Goal: Entertainment & Leisure: Consume media (video, audio)

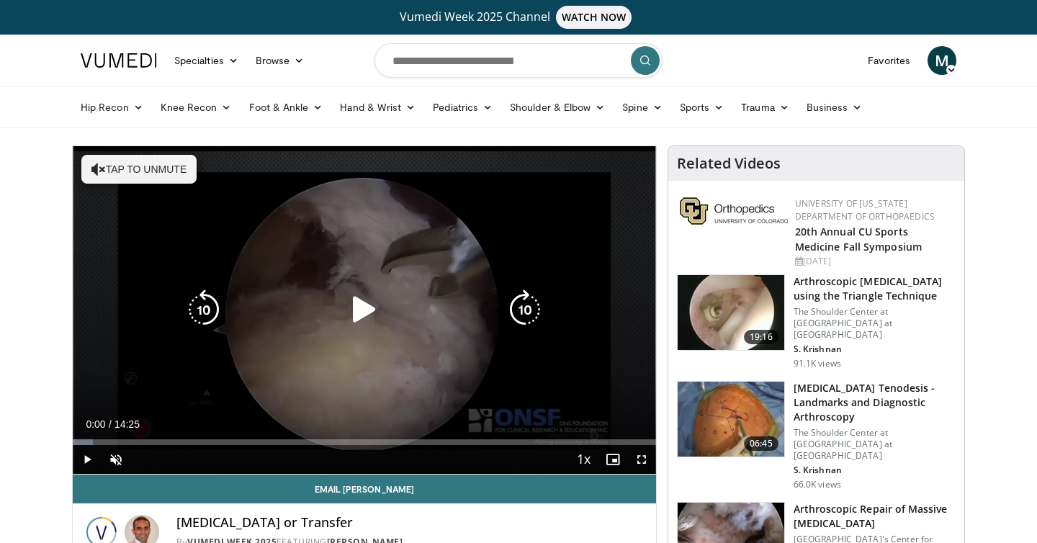
click at [354, 316] on icon "Video Player" at bounding box center [364, 309] width 40 height 40
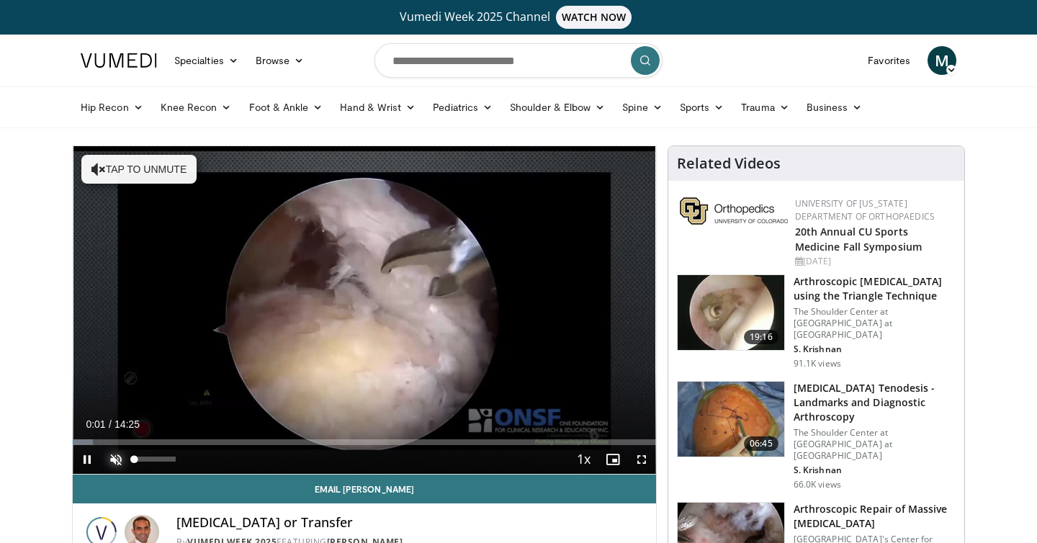
click at [107, 461] on span "Video Player" at bounding box center [116, 459] width 29 height 29
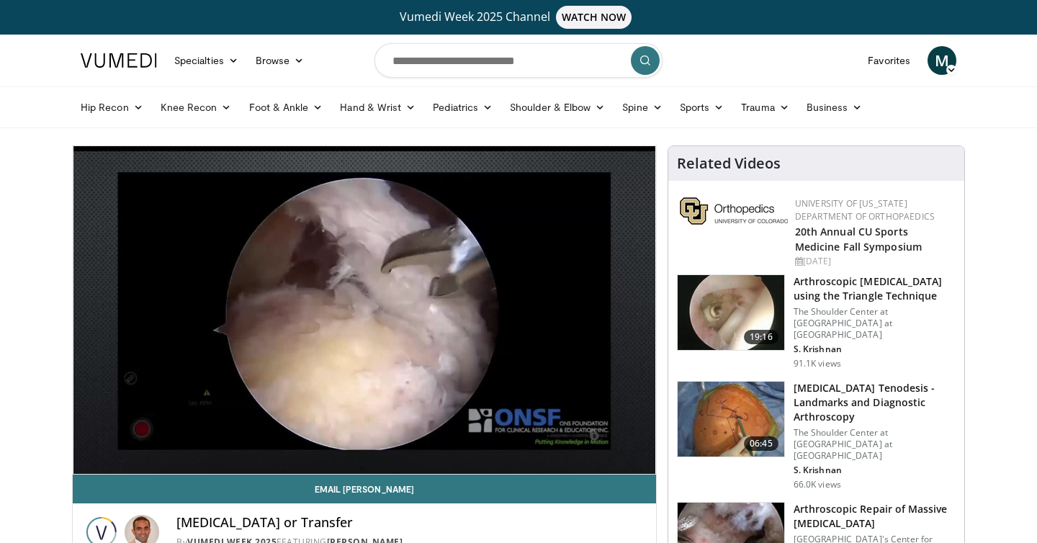
scroll to position [87, 0]
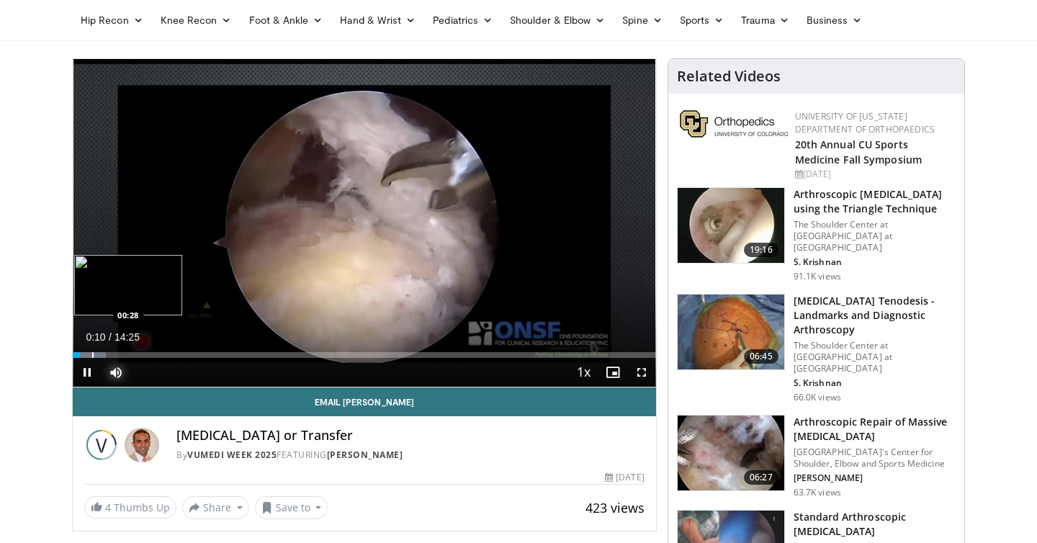
click at [92, 356] on div "Progress Bar" at bounding box center [92, 355] width 1 height 6
click at [104, 354] on div "Progress Bar" at bounding box center [104, 355] width 1 height 6
click at [116, 354] on div "Loaded : 10.39% 00:48 01:05" at bounding box center [364, 355] width 583 height 6
click at [140, 354] on div "Progress Bar" at bounding box center [140, 355] width 1 height 6
click at [146, 356] on div "Progress Bar" at bounding box center [146, 355] width 1 height 6
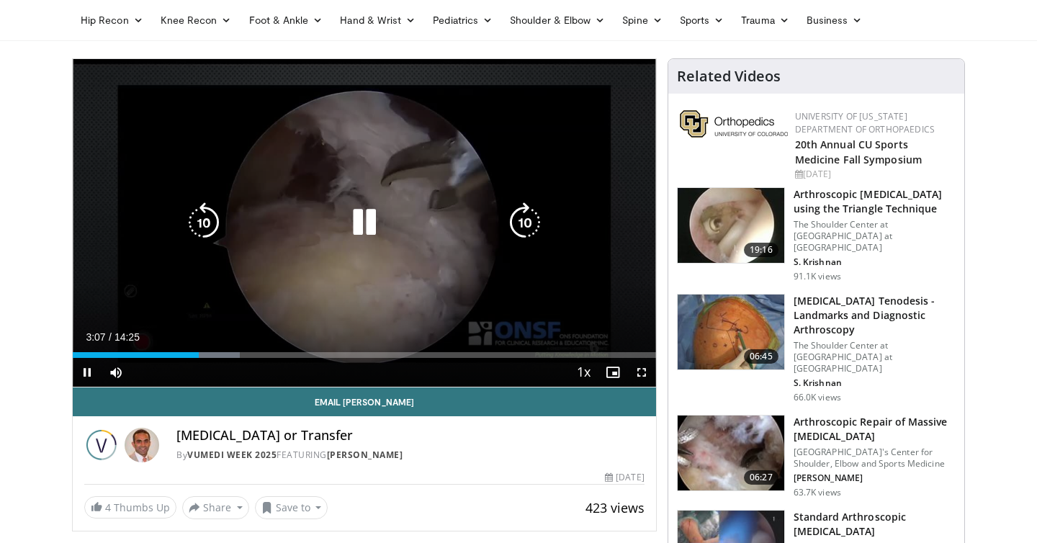
click at [211, 165] on div "10 seconds Tap to unmute" at bounding box center [364, 223] width 583 height 328
click at [210, 168] on div "10 seconds Tap to unmute" at bounding box center [364, 223] width 583 height 328
click at [377, 208] on icon "Video Player" at bounding box center [364, 222] width 40 height 40
click at [373, 212] on icon "Video Player" at bounding box center [364, 222] width 40 height 40
click at [330, 197] on div "10 seconds Tap to unmute" at bounding box center [364, 223] width 583 height 328
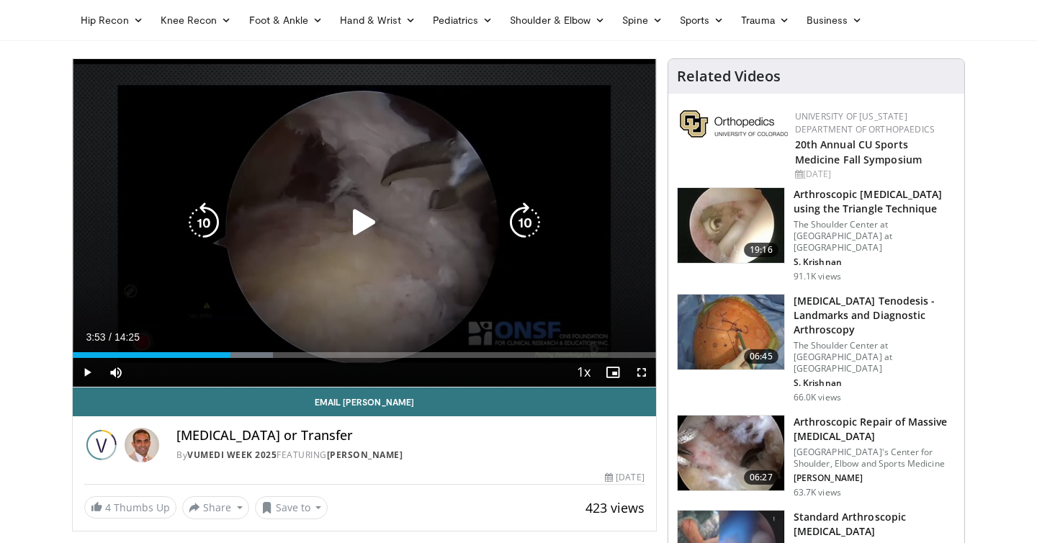
click at [353, 225] on icon "Video Player" at bounding box center [364, 222] width 40 height 40
click at [369, 222] on icon "Video Player" at bounding box center [364, 222] width 40 height 40
click at [368, 222] on icon "Video Player" at bounding box center [364, 222] width 40 height 40
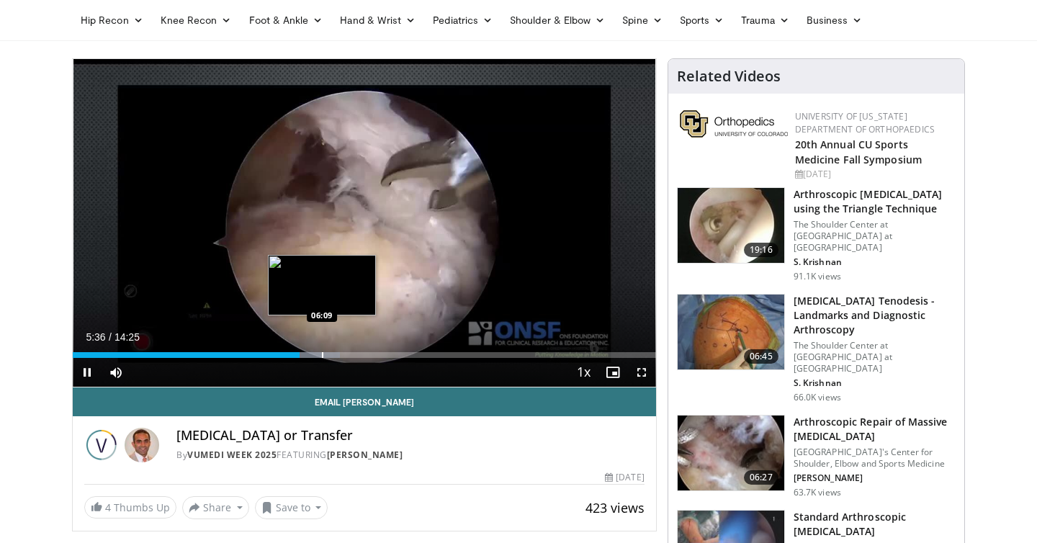
click at [322, 354] on div "Progress Bar" at bounding box center [322, 355] width 1 height 6
click at [340, 352] on div "Progress Bar" at bounding box center [340, 355] width 1 height 6
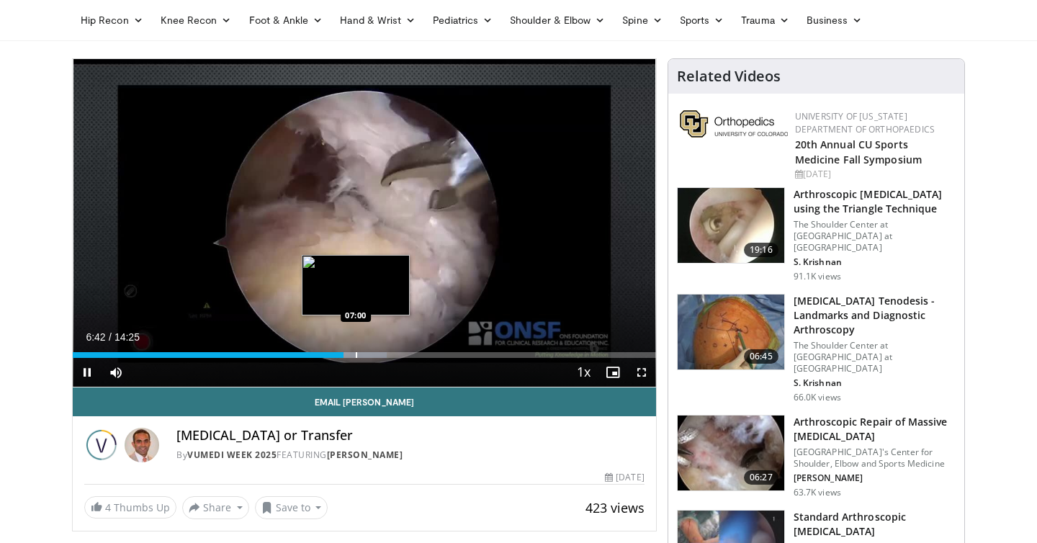
click at [356, 356] on div "Progress Bar" at bounding box center [356, 355] width 1 height 6
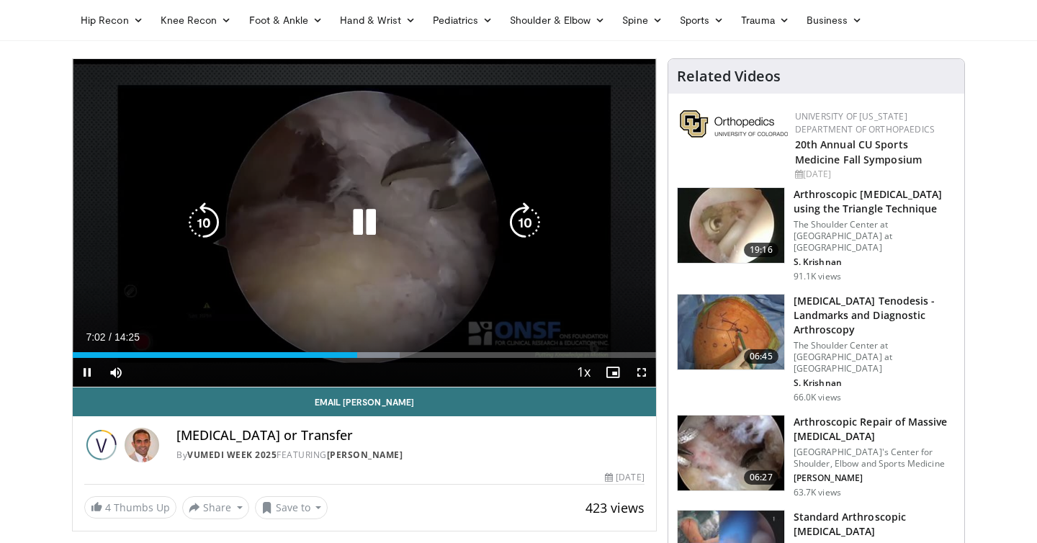
click at [85, 375] on video-js "**********" at bounding box center [364, 223] width 583 height 328
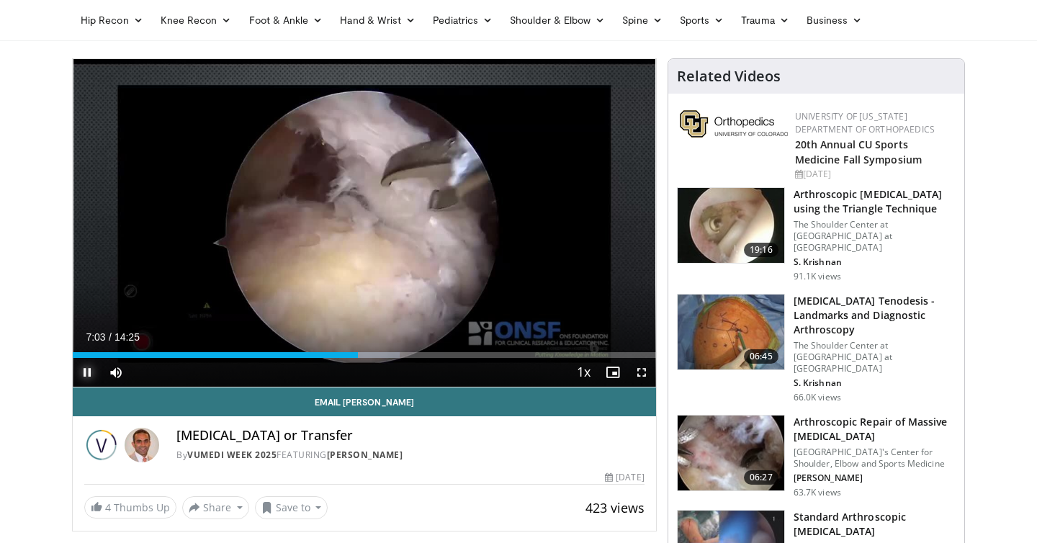
click at [87, 366] on span "Video Player" at bounding box center [87, 372] width 29 height 29
click at [88, 366] on span "Video Player" at bounding box center [87, 372] width 29 height 29
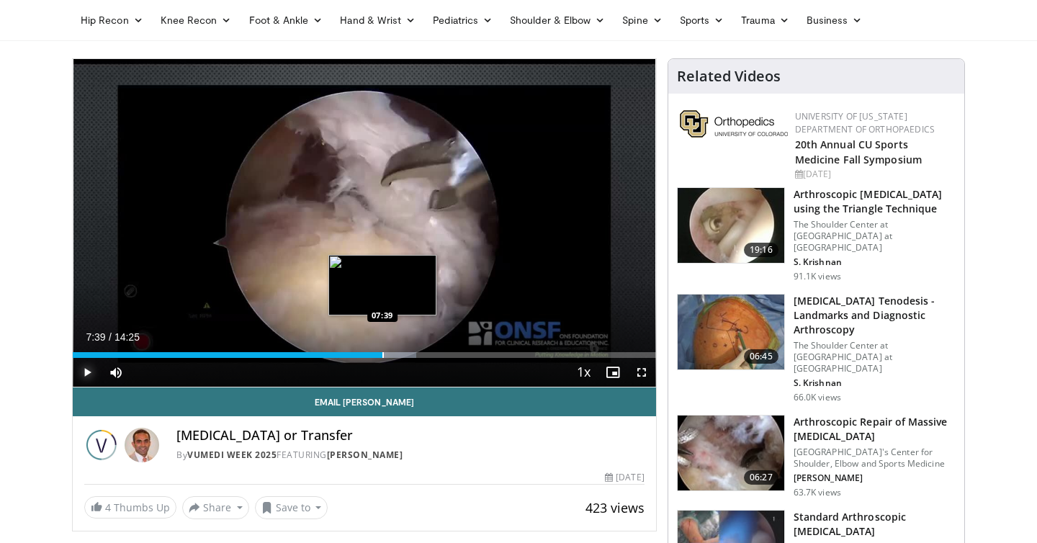
click at [382, 353] on div "Progress Bar" at bounding box center [382, 355] width 1 height 6
click at [390, 354] on div "Progress Bar" at bounding box center [390, 355] width 1 height 6
click at [401, 354] on div "Progress Bar" at bounding box center [400, 355] width 1 height 6
click at [412, 357] on div "Progress Bar" at bounding box center [410, 355] width 1 height 6
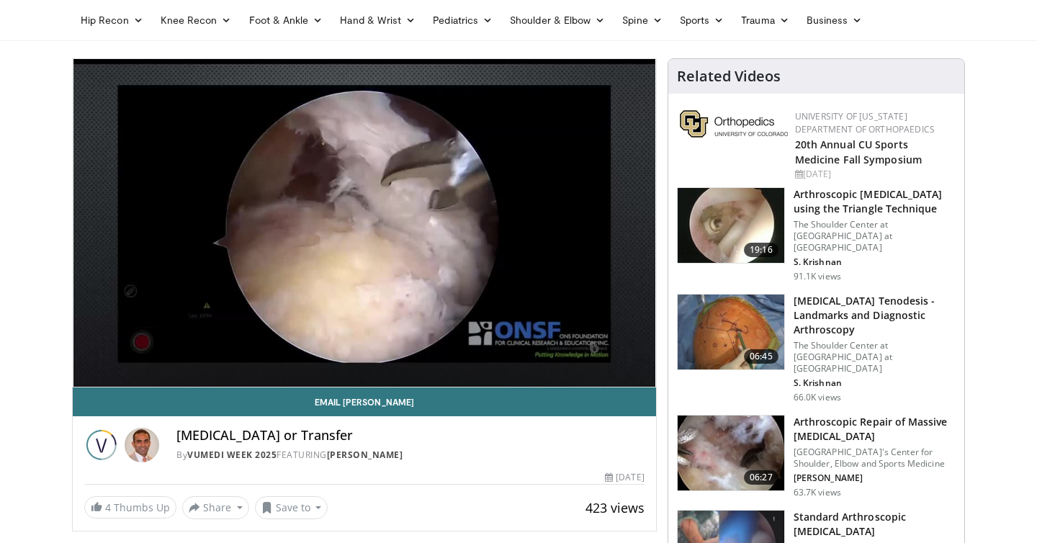
click at [433, 353] on div "10 seconds Tap to unmute" at bounding box center [364, 223] width 583 height 328
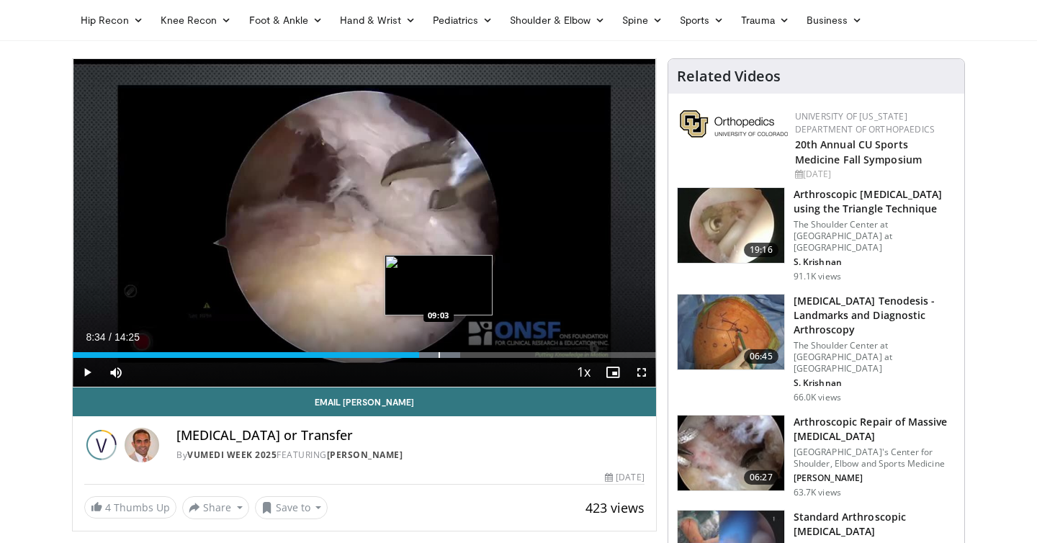
click at [438, 354] on div "Loaded : 66.43% 08:34 09:03" at bounding box center [364, 355] width 583 height 6
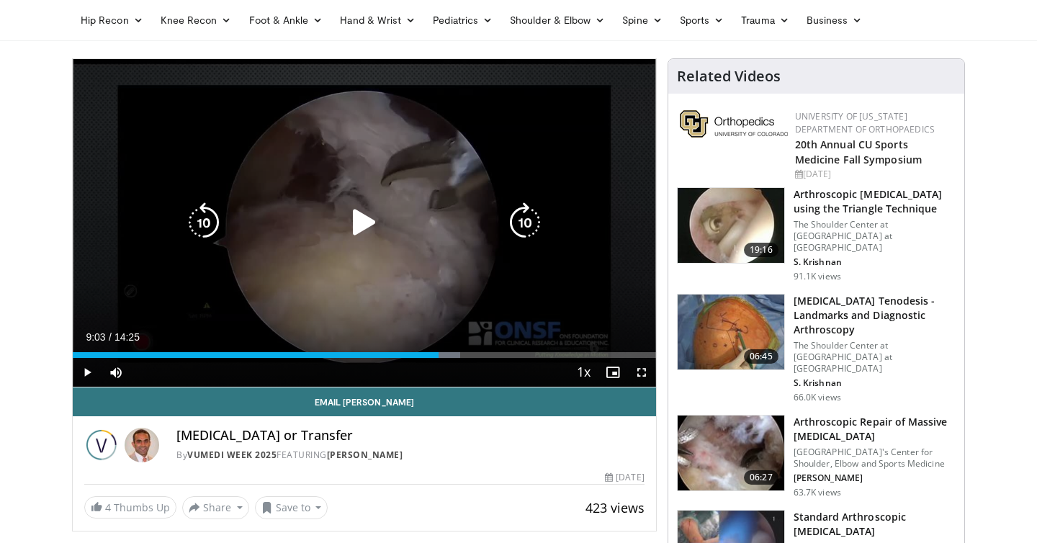
click at [446, 266] on div "10 seconds Tap to unmute" at bounding box center [364, 223] width 583 height 328
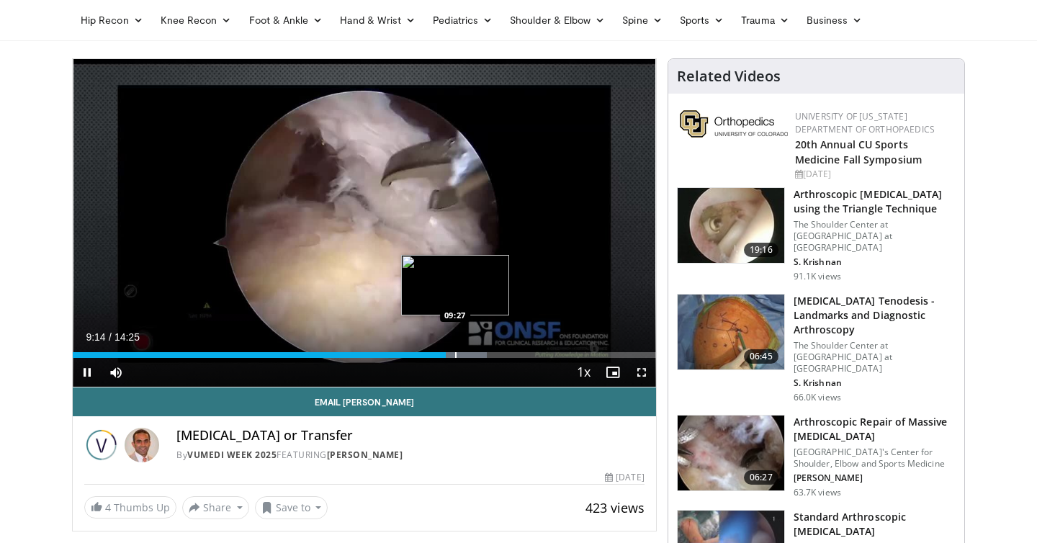
click at [455, 355] on div "Progress Bar" at bounding box center [455, 355] width 1 height 6
click at [465, 355] on div "Progress Bar" at bounding box center [465, 355] width 1 height 6
click at [482, 352] on div "Progress Bar" at bounding box center [482, 355] width 1 height 6
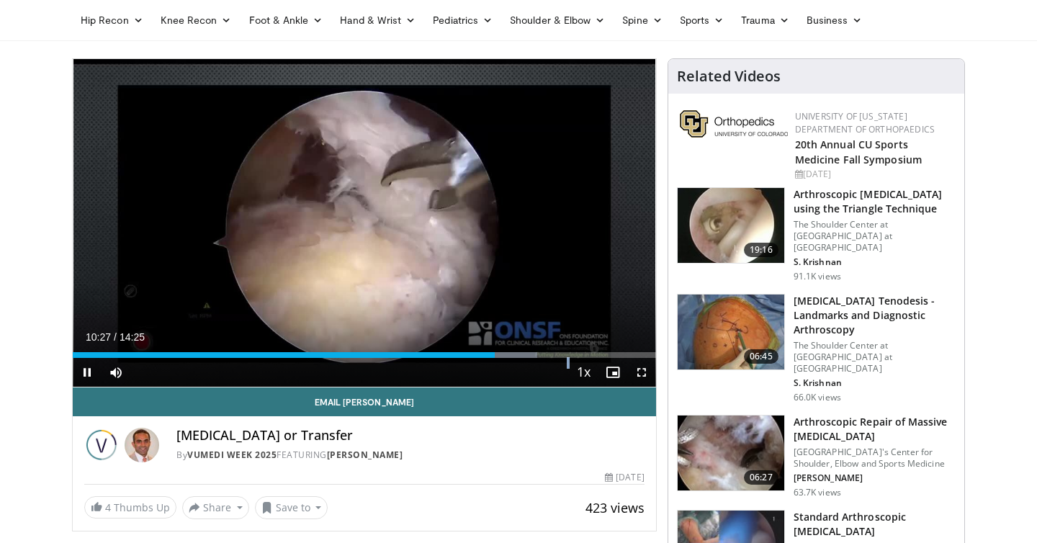
drag, startPoint x: 501, startPoint y: 355, endPoint x: 500, endPoint y: 369, distance: 13.8
click at [500, 369] on video-js "**********" at bounding box center [364, 223] width 583 height 328
click at [554, 355] on div "Progress Bar" at bounding box center [554, 355] width 1 height 6
click at [606, 355] on video-js "**********" at bounding box center [364, 223] width 583 height 328
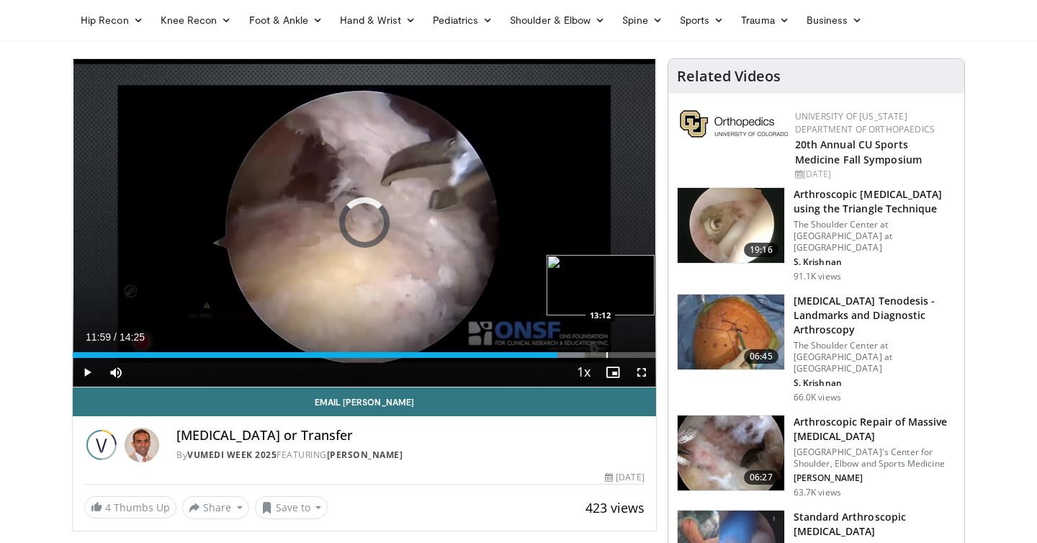
click at [606, 356] on div "Progress Bar" at bounding box center [606, 355] width 1 height 6
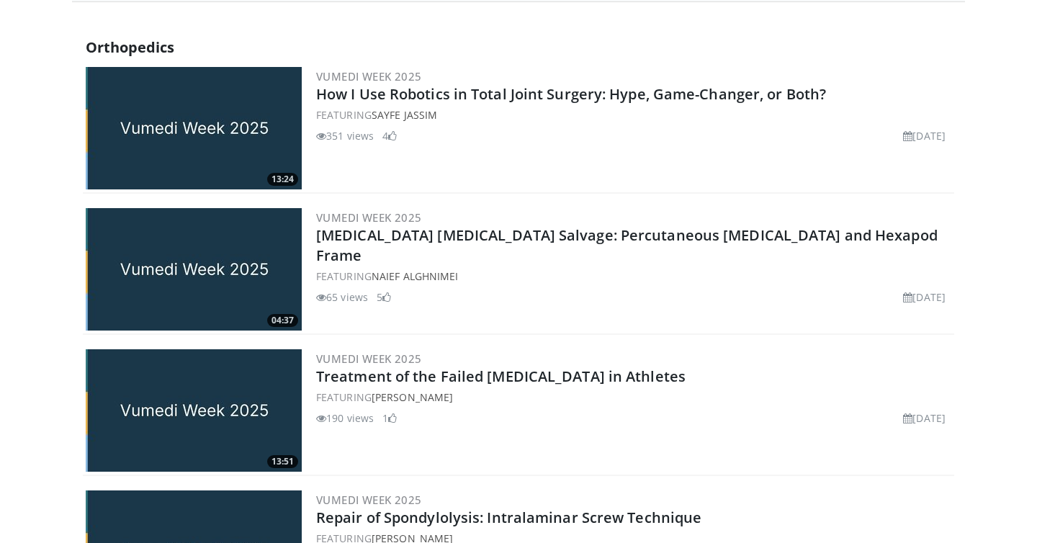
scroll to position [480, 0]
